Goal: Use online tool/utility: Use online tool/utility

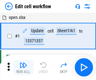
click at [23, 67] on img "button" at bounding box center [24, 65] width 8 height 8
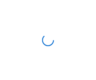
scroll to position [2, 0]
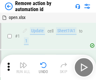
scroll to position [23, 0]
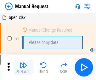
click at [23, 67] on img "button" at bounding box center [24, 65] width 8 height 8
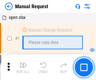
scroll to position [21, 0]
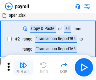
click at [23, 67] on img "button" at bounding box center [24, 65] width 8 height 8
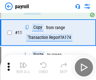
scroll to position [46, 0]
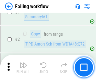
scroll to position [102, 0]
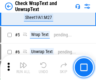
scroll to position [112, 0]
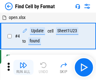
click at [23, 67] on img "button" at bounding box center [24, 65] width 8 height 8
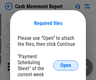
click at [66, 65] on span "Open" at bounding box center [65, 65] width 11 height 5
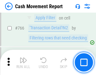
scroll to position [3435, 0]
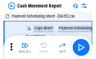
scroll to position [11, 0]
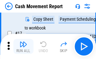
click at [23, 47] on img "button" at bounding box center [24, 45] width 8 height 8
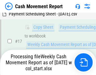
scroll to position [131, 0]
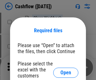
scroll to position [69, 0]
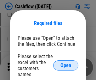
click at [66, 63] on span "Open" at bounding box center [65, 65] width 11 height 5
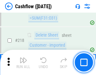
scroll to position [676, 0]
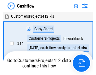
scroll to position [7, 0]
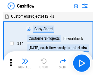
scroll to position [7, 0]
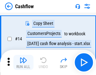
click at [23, 62] on img "button" at bounding box center [24, 60] width 8 height 8
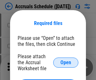
click at [66, 62] on span "Open" at bounding box center [65, 62] width 11 height 5
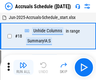
click at [23, 67] on img "button" at bounding box center [24, 65] width 8 height 8
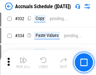
scroll to position [1195, 0]
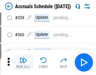
click at [23, 62] on img "button" at bounding box center [24, 60] width 8 height 8
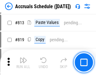
scroll to position [2695, 0]
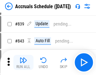
click at [23, 62] on img "button" at bounding box center [24, 60] width 8 height 8
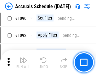
scroll to position [3695, 0]
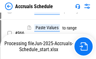
scroll to position [3452, 0]
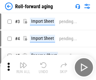
click at [23, 62] on img "button" at bounding box center [24, 65] width 8 height 8
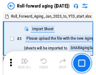
scroll to position [1, 0]
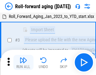
click at [23, 62] on img "button" at bounding box center [24, 60] width 8 height 8
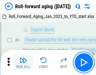
scroll to position [41, 0]
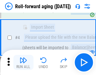
click at [23, 62] on img "button" at bounding box center [24, 60] width 8 height 8
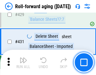
scroll to position [2182, 0]
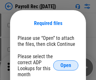
click at [66, 65] on span "Open" at bounding box center [65, 65] width 11 height 5
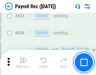
scroll to position [3998, 0]
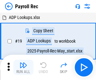
click at [23, 67] on img "button" at bounding box center [24, 65] width 8 height 8
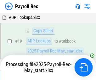
scroll to position [38, 0]
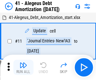
click at [23, 67] on img "button" at bounding box center [24, 65] width 8 height 8
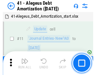
scroll to position [78, 0]
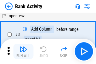
click at [23, 51] on img "button" at bounding box center [24, 49] width 8 height 8
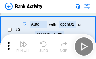
scroll to position [33, 0]
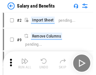
scroll to position [8, 0]
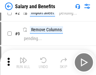
click at [23, 62] on img "button" at bounding box center [24, 60] width 8 height 8
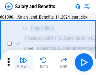
click at [23, 62] on img "button" at bounding box center [24, 60] width 8 height 8
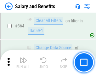
scroll to position [2963, 0]
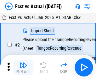
click at [23, 62] on img "button" at bounding box center [24, 65] width 8 height 8
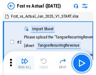
scroll to position [8, 0]
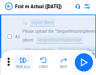
click at [23, 62] on img "button" at bounding box center [24, 60] width 8 height 8
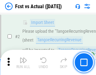
scroll to position [59, 0]
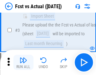
click at [23, 62] on img "button" at bounding box center [24, 60] width 8 height 8
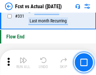
scroll to position [3012, 0]
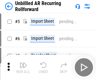
click at [23, 62] on img "button" at bounding box center [24, 65] width 8 height 8
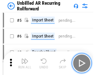
scroll to position [14, 0]
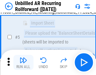
click at [23, 62] on img "button" at bounding box center [24, 60] width 8 height 8
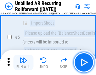
scroll to position [59, 0]
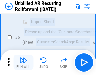
click at [23, 62] on img "button" at bounding box center [24, 60] width 8 height 8
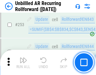
scroll to position [2137, 0]
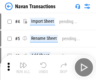
click at [23, 62] on img "button" at bounding box center [24, 65] width 8 height 8
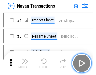
scroll to position [10, 0]
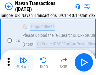
click at [23, 62] on img "button" at bounding box center [24, 60] width 8 height 8
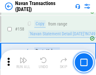
scroll to position [2040, 0]
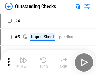
click at [23, 62] on img "button" at bounding box center [24, 60] width 8 height 8
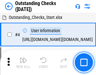
scroll to position [26, 0]
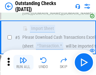
click at [23, 62] on img "button" at bounding box center [24, 60] width 8 height 8
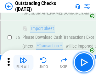
scroll to position [66, 0]
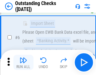
click at [23, 62] on img "button" at bounding box center [24, 60] width 8 height 8
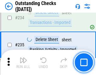
scroll to position [1911, 0]
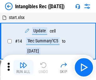
click at [23, 67] on img "button" at bounding box center [24, 65] width 8 height 8
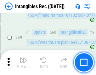
scroll to position [245, 0]
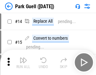
click at [23, 62] on img "button" at bounding box center [24, 60] width 8 height 8
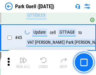
scroll to position [787, 0]
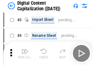
scroll to position [18, 0]
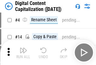
click at [23, 53] on img "button" at bounding box center [24, 51] width 8 height 8
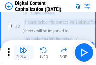
click at [23, 53] on img "button" at bounding box center [24, 51] width 8 height 8
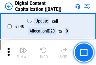
scroll to position [667, 0]
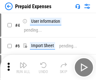
click at [23, 62] on img "button" at bounding box center [24, 65] width 8 height 8
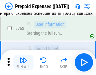
click at [23, 62] on img "button" at bounding box center [24, 60] width 8 height 8
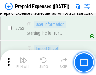
scroll to position [1781, 0]
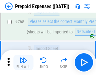
click at [23, 62] on img "button" at bounding box center [24, 60] width 8 height 8
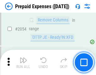
scroll to position [6578, 0]
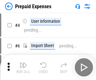
click at [23, 67] on img "button" at bounding box center [24, 65] width 8 height 8
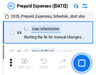
scroll to position [28, 0]
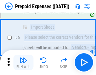
click at [23, 62] on img "button" at bounding box center [24, 60] width 8 height 8
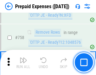
scroll to position [2242, 0]
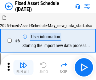
click at [23, 67] on img "button" at bounding box center [24, 65] width 8 height 8
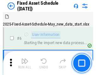
scroll to position [34, 0]
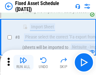
click at [23, 62] on img "button" at bounding box center [24, 60] width 8 height 8
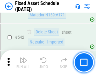
scroll to position [2244, 0]
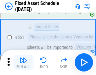
click at [23, 62] on img "button" at bounding box center [24, 60] width 8 height 8
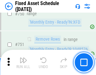
scroll to position [3068, 0]
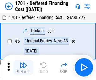
click at [23, 67] on img "button" at bounding box center [24, 65] width 8 height 8
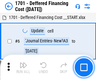
scroll to position [76, 0]
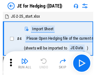
scroll to position [1, 0]
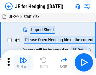
click at [23, 62] on img "button" at bounding box center [24, 60] width 8 height 8
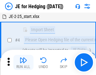
click at [23, 62] on img "button" at bounding box center [24, 60] width 8 height 8
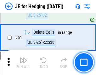
scroll to position [407, 0]
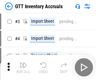
click at [23, 62] on img "button" at bounding box center [24, 65] width 8 height 8
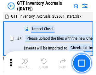
scroll to position [1, 0]
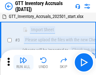
click at [23, 62] on img "button" at bounding box center [24, 60] width 8 height 8
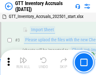
scroll to position [41, 0]
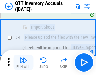
click at [23, 62] on img "button" at bounding box center [24, 60] width 8 height 8
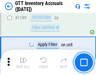
scroll to position [5139, 0]
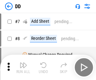
click at [23, 67] on img "button" at bounding box center [24, 65] width 8 height 8
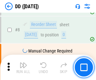
scroll to position [61, 0]
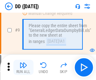
click at [23, 67] on img "button" at bounding box center [24, 65] width 8 height 8
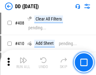
scroll to position [2816, 0]
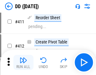
click at [23, 62] on img "button" at bounding box center [24, 60] width 8 height 8
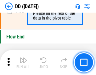
scroll to position [3012, 0]
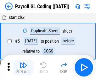
click at [23, 67] on img "button" at bounding box center [24, 65] width 8 height 8
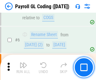
scroll to position [76, 0]
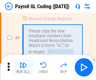
click at [23, 67] on img "button" at bounding box center [24, 65] width 8 height 8
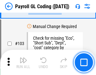
scroll to position [1476, 0]
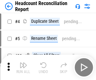
click at [23, 67] on img "button" at bounding box center [24, 65] width 8 height 8
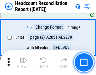
scroll to position [756, 0]
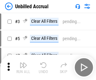
click at [23, 67] on img "button" at bounding box center [24, 65] width 8 height 8
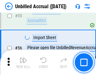
scroll to position [657, 0]
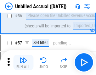
click at [23, 62] on img "button" at bounding box center [24, 60] width 8 height 8
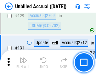
scroll to position [1874, 0]
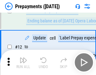
scroll to position [39, 0]
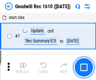
scroll to position [108, 0]
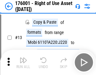
scroll to position [41, 0]
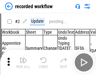
click at [23, 62] on img "button" at bounding box center [24, 60] width 8 height 8
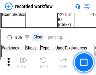
scroll to position [1967, 0]
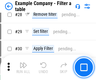
scroll to position [576, 0]
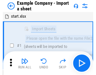
scroll to position [10, 0]
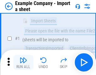
click at [23, 62] on img "button" at bounding box center [24, 60] width 8 height 8
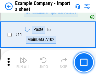
scroll to position [139, 0]
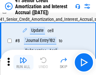
click at [23, 62] on img "button" at bounding box center [24, 60] width 8 height 8
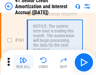
click at [23, 62] on img "button" at bounding box center [24, 60] width 8 height 8
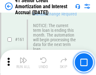
scroll to position [673, 0]
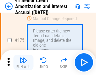
click at [23, 62] on img "button" at bounding box center [24, 60] width 8 height 8
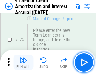
scroll to position [737, 0]
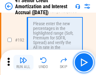
click at [23, 62] on img "button" at bounding box center [24, 60] width 8 height 8
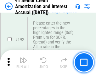
scroll to position [803, 0]
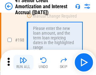
click at [23, 62] on img "button" at bounding box center [24, 60] width 8 height 8
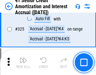
scroll to position [1608, 0]
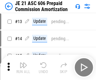
click at [23, 62] on img "button" at bounding box center [24, 65] width 8 height 8
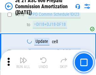
scroll to position [1175, 0]
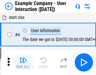
click at [23, 62] on img "button" at bounding box center [24, 60] width 8 height 8
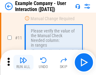
click at [23, 62] on img "button" at bounding box center [24, 60] width 8 height 8
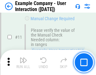
scroll to position [136, 0]
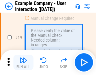
click at [23, 62] on img "button" at bounding box center [24, 60] width 8 height 8
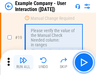
click at [23, 62] on img "button" at bounding box center [24, 60] width 8 height 8
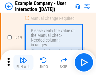
click at [23, 62] on img "button" at bounding box center [24, 60] width 8 height 8
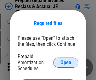
click at [66, 62] on span "Open" at bounding box center [65, 62] width 11 height 5
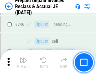
scroll to position [850, 0]
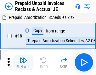
click at [23, 62] on img "button" at bounding box center [24, 60] width 8 height 8
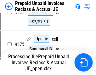
scroll to position [456, 0]
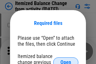
click at [66, 60] on span "Open" at bounding box center [65, 62] width 11 height 5
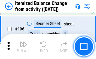
scroll to position [1211, 0]
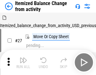
scroll to position [10, 0]
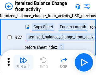
click at [23, 62] on img "button" at bounding box center [24, 60] width 8 height 8
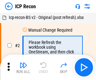
scroll to position [3, 0]
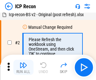
click at [23, 67] on img "button" at bounding box center [24, 65] width 8 height 8
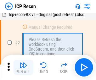
click at [23, 67] on img "button" at bounding box center [24, 65] width 8 height 8
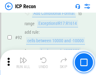
scroll to position [662, 0]
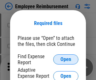
click at [66, 59] on span "Open" at bounding box center [65, 59] width 11 height 5
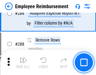
scroll to position [1710, 0]
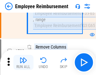
click at [23, 62] on img "button" at bounding box center [24, 60] width 8 height 8
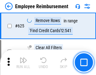
scroll to position [3768, 0]
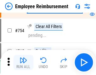
click at [23, 62] on img "button" at bounding box center [24, 60] width 8 height 8
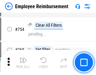
scroll to position [4415, 0]
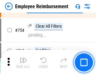
click at [23, 62] on img "button" at bounding box center [24, 60] width 8 height 8
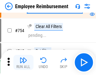
click at [23, 62] on img "button" at bounding box center [24, 60] width 8 height 8
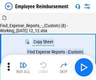
scroll to position [21, 0]
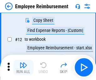
click at [23, 67] on img "button" at bounding box center [24, 65] width 8 height 8
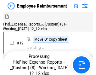
scroll to position [21, 0]
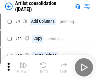
click at [23, 67] on img "button" at bounding box center [24, 65] width 8 height 8
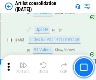
scroll to position [2755, 0]
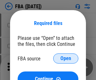
click at [66, 58] on span "Open" at bounding box center [65, 58] width 11 height 5
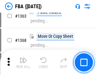
scroll to position [6684, 0]
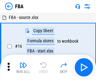
scroll to position [6, 0]
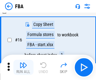
click at [23, 67] on img "button" at bounding box center [24, 65] width 8 height 8
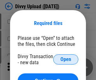
click at [66, 59] on span "Open" at bounding box center [65, 59] width 11 height 5
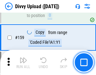
scroll to position [652, 0]
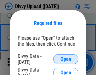
click at [66, 59] on span "Open" at bounding box center [65, 59] width 11 height 5
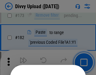
scroll to position [706, 0]
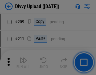
scroll to position [1069, 0]
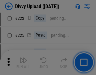
scroll to position [1256, 0]
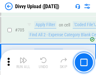
scroll to position [4305, 0]
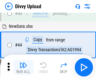
click at [23, 67] on img "button" at bounding box center [24, 65] width 8 height 8
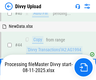
scroll to position [69, 0]
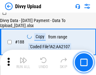
scroll to position [741, 0]
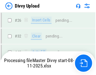
scroll to position [652, 0]
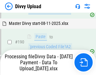
scroll to position [843, 0]
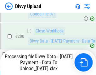
scroll to position [987, 0]
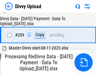
scroll to position [1157, 0]
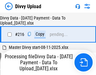
scroll to position [1296, 0]
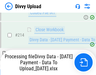
scroll to position [1259, 0]
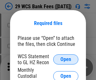
click at [66, 59] on span "Open" at bounding box center [65, 59] width 11 height 5
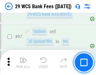
scroll to position [613, 0]
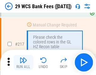
click at [23, 62] on img "button" at bounding box center [24, 60] width 8 height 8
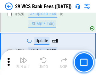
scroll to position [3248, 0]
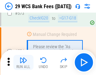
click at [23, 62] on img "button" at bounding box center [24, 60] width 8 height 8
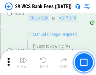
scroll to position [3485, 0]
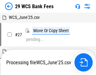
scroll to position [126, 0]
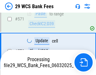
scroll to position [3478, 0]
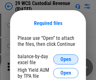
click at [66, 59] on span "Open" at bounding box center [65, 59] width 11 height 5
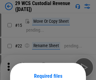
scroll to position [53, 0]
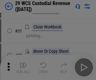
scroll to position [135, 0]
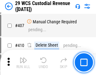
scroll to position [2915, 0]
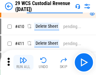
click at [23, 62] on img "button" at bounding box center [24, 60] width 8 height 8
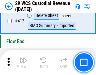
scroll to position [3005, 0]
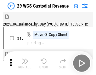
scroll to position [15, 0]
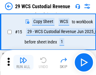
click at [23, 62] on img "button" at bounding box center [24, 60] width 8 height 8
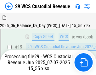
scroll to position [143, 0]
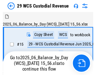
scroll to position [15, 0]
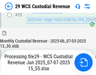
scroll to position [657, 0]
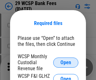
click at [66, 62] on span "Open" at bounding box center [65, 62] width 11 height 5
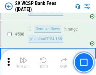
scroll to position [2477, 0]
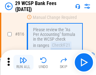
click at [23, 62] on img "button" at bounding box center [24, 60] width 8 height 8
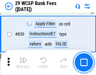
scroll to position [3993, 0]
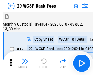
scroll to position [15, 0]
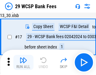
click at [23, 62] on img "button" at bounding box center [24, 60] width 8 height 8
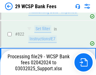
scroll to position [3869, 0]
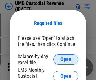
click at [66, 59] on span "Open" at bounding box center [65, 59] width 11 height 5
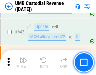
scroll to position [3259, 0]
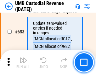
click at [23, 62] on img "button" at bounding box center [24, 60] width 8 height 8
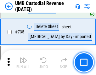
scroll to position [3848, 0]
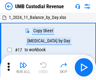
scroll to position [5, 0]
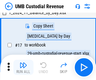
click at [23, 67] on img "button" at bounding box center [24, 65] width 8 height 8
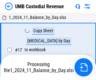
scroll to position [5, 0]
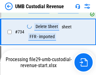
scroll to position [3833, 0]
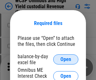
click at [66, 59] on span "Open" at bounding box center [65, 59] width 11 height 5
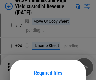
scroll to position [49, 0]
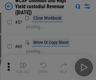
scroll to position [274, 0]
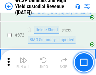
scroll to position [5326, 0]
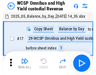
scroll to position [3, 0]
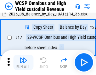
click at [23, 62] on img "button" at bounding box center [24, 60] width 8 height 8
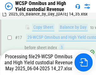
scroll to position [131, 0]
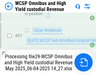
scroll to position [614, 0]
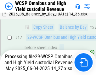
scroll to position [131, 0]
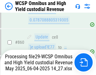
scroll to position [5311, 0]
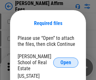
click at [66, 60] on span "Open" at bounding box center [65, 62] width 11 height 5
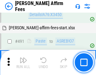
scroll to position [1711, 0]
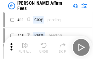
scroll to position [6, 0]
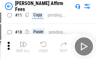
click at [23, 47] on img "button" at bounding box center [24, 45] width 8 height 8
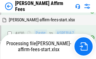
scroll to position [1401, 0]
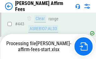
scroll to position [1660, 0]
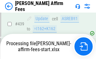
scroll to position [1650, 0]
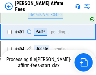
scroll to position [1711, 0]
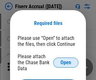
click at [66, 60] on span "Open" at bounding box center [65, 62] width 11 height 5
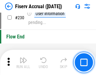
scroll to position [1994, 0]
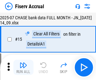
click at [23, 67] on img "button" at bounding box center [24, 65] width 8 height 8
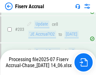
scroll to position [1780, 0]
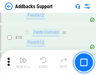
scroll to position [458, 0]
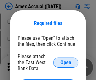
click at [66, 62] on span "Open" at bounding box center [65, 62] width 11 height 5
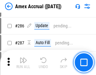
scroll to position [1638, 0]
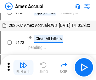
click at [23, 67] on img "button" at bounding box center [24, 65] width 8 height 8
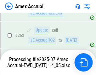
scroll to position [1760, 0]
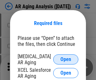
click at [66, 58] on span "Open" at bounding box center [65, 59] width 11 height 5
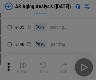
scroll to position [189, 0]
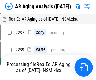
scroll to position [6, 0]
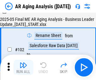
click at [23, 67] on img "button" at bounding box center [24, 65] width 8 height 8
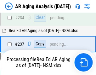
scroll to position [975, 0]
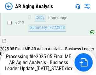
scroll to position [968, 0]
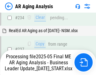
scroll to position [994, 0]
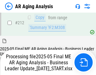
scroll to position [946, 0]
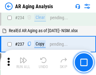
scroll to position [968, 0]
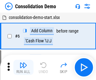
click at [23, 67] on img "button" at bounding box center [24, 65] width 8 height 8
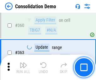
scroll to position [2109, 0]
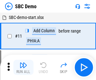
click at [23, 67] on img "button" at bounding box center [24, 65] width 8 height 8
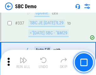
scroll to position [1655, 0]
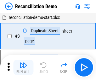
click at [23, 67] on img "button" at bounding box center [24, 65] width 8 height 8
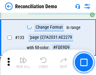
scroll to position [747, 0]
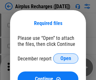
click at [66, 58] on span "Open" at bounding box center [65, 58] width 11 height 5
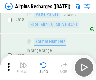
scroll to position [2708, 0]
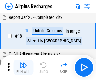
click at [23, 67] on img "button" at bounding box center [24, 65] width 8 height 8
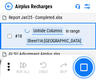
scroll to position [28, 0]
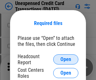
click at [66, 59] on span "Open" at bounding box center [65, 59] width 11 height 5
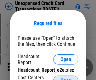
click at [66, 78] on span "Open" at bounding box center [65, 80] width 11 height 5
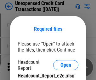
scroll to position [6, 0]
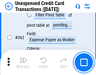
scroll to position [1618, 0]
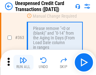
click at [23, 62] on img "button" at bounding box center [24, 60] width 8 height 8
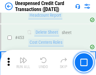
scroll to position [2146, 0]
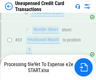
scroll to position [277, 0]
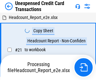
scroll to position [7, 0]
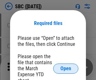
click at [66, 68] on span "Open" at bounding box center [65, 68] width 11 height 5
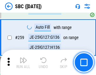
scroll to position [1230, 0]
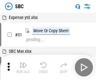
scroll to position [6, 0]
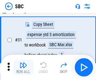
click at [23, 67] on img "button" at bounding box center [24, 65] width 8 height 8
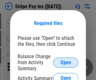
click at [66, 62] on span "Open" at bounding box center [65, 62] width 11 height 5
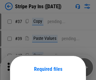
scroll to position [46, 0]
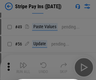
scroll to position [114, 0]
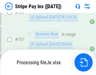
scroll to position [3314, 0]
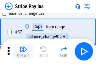
click at [23, 51] on img "button" at bounding box center [24, 49] width 8 height 8
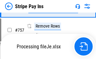
scroll to position [3300, 0]
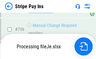
scroll to position [3300, 0]
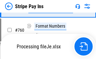
scroll to position [3300, 0]
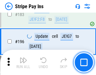
scroll to position [852, 0]
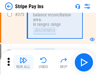
click at [23, 62] on img "button" at bounding box center [24, 60] width 8 height 8
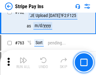
scroll to position [3292, 0]
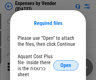
click at [66, 65] on span "Open" at bounding box center [65, 65] width 11 height 5
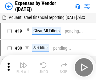
click at [23, 67] on img "button" at bounding box center [24, 65] width 8 height 8
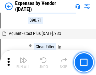
scroll to position [621, 0]
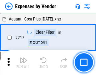
scroll to position [646, 0]
